Goal: Use online tool/utility: Utilize a website feature to perform a specific function

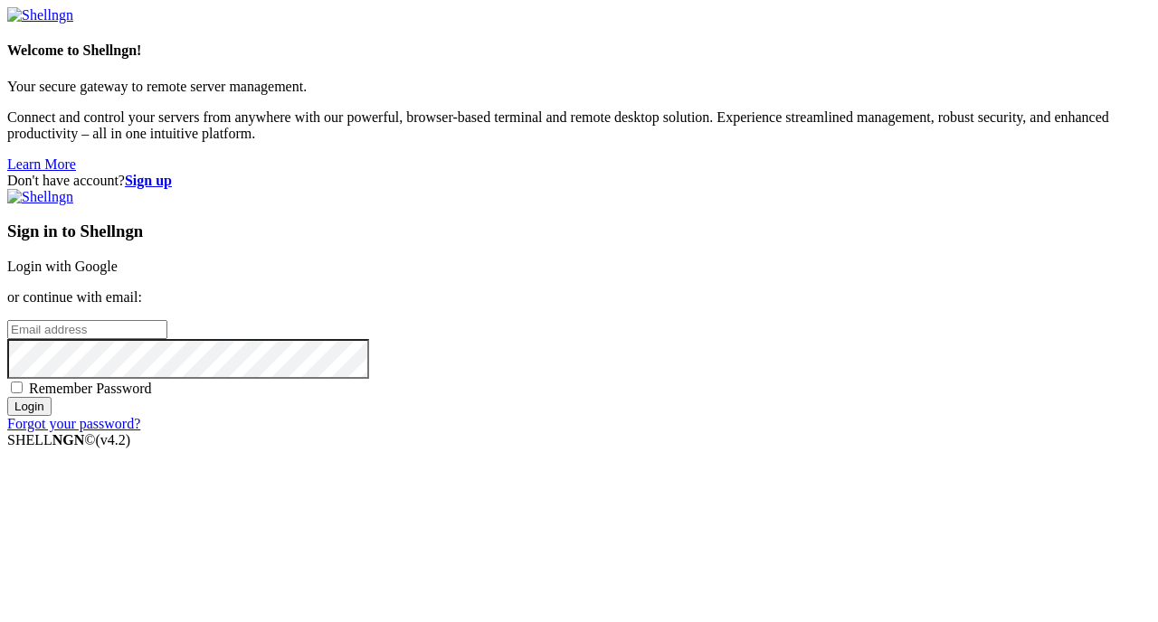
click at [118, 259] on link "Login with Google" at bounding box center [62, 266] width 110 height 15
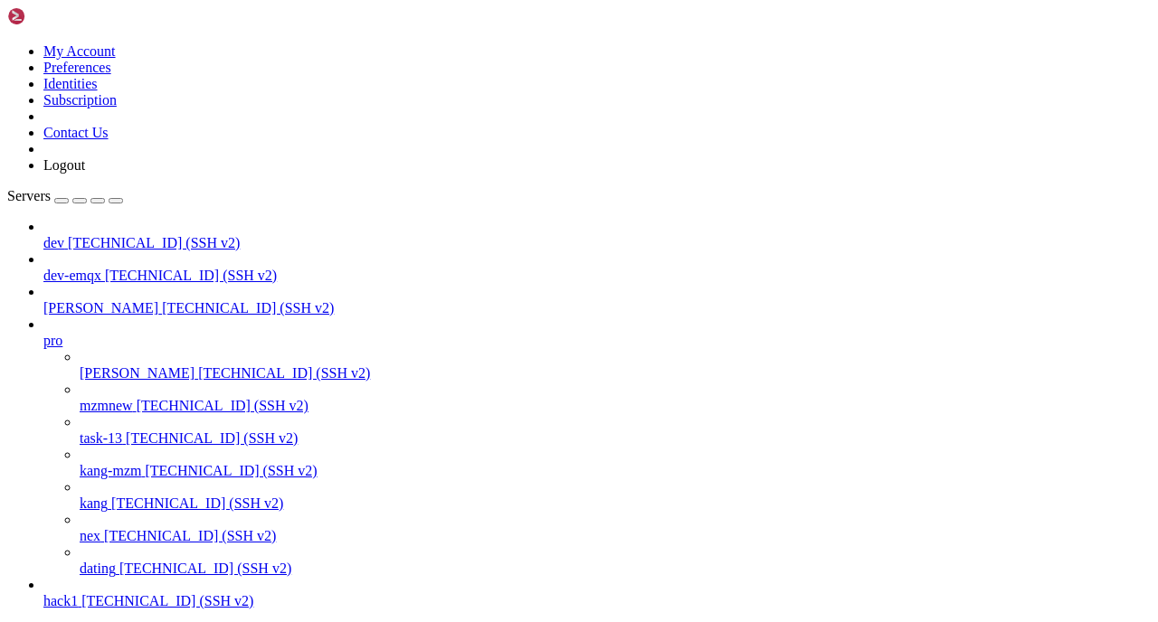
scroll to position [60, 0]
click at [149, 561] on span "[TECHNICAL_ID] (SSH v2)" at bounding box center [205, 568] width 172 height 15
drag, startPoint x: 408, startPoint y: 1307, endPoint x: 408, endPoint y: 1322, distance: 14.5
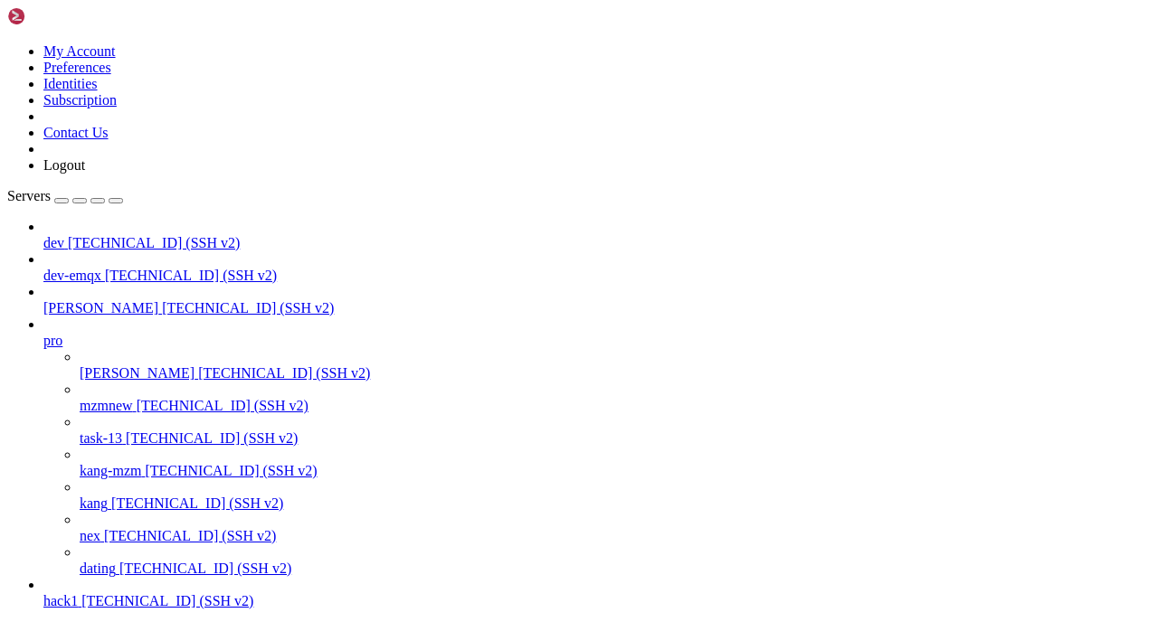
drag, startPoint x: 432, startPoint y: 1453, endPoint x: 491, endPoint y: 1456, distance: 59.8
copy span "334a360"
